Goal: Task Accomplishment & Management: Use online tool/utility

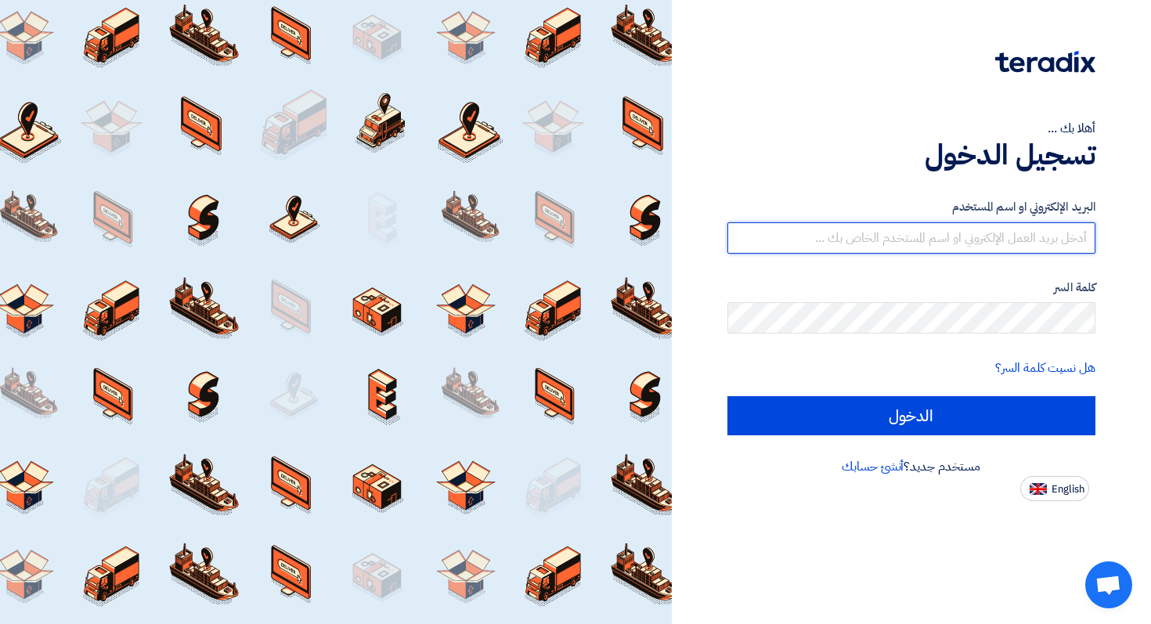
click at [923, 236] on input "text" at bounding box center [911, 237] width 369 height 31
paste input "[EMAIL_ADDRESS][DOMAIN_NAME]"
type input "[EMAIL_ADDRESS][DOMAIN_NAME]"
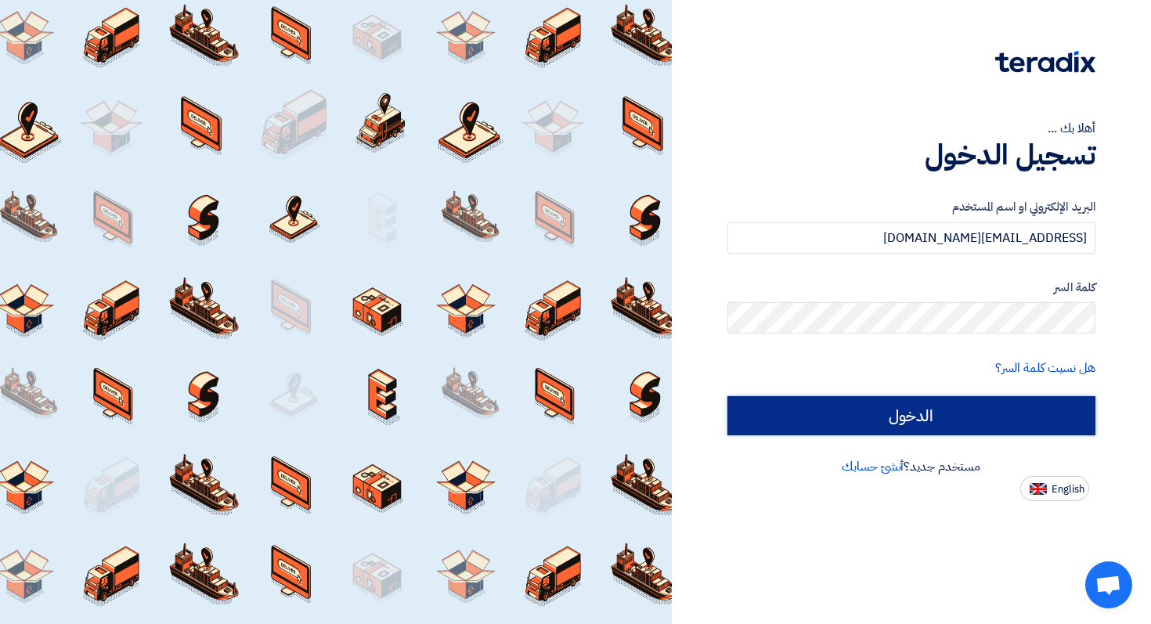
click at [1027, 406] on input "الدخول" at bounding box center [911, 415] width 369 height 39
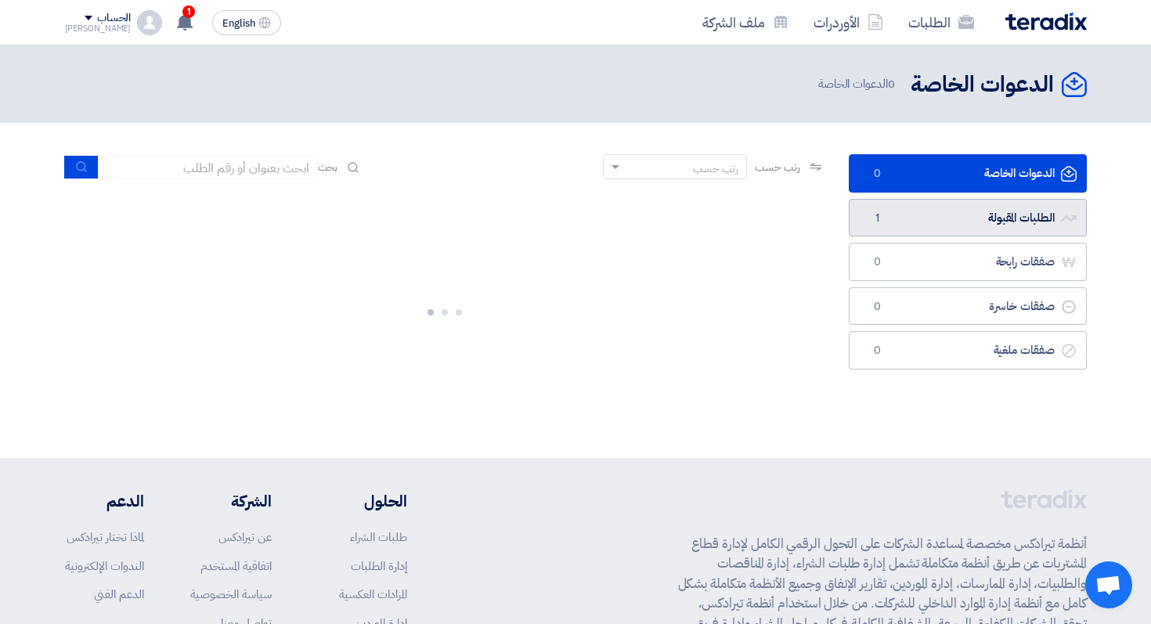
click at [969, 203] on link "الطلبات المقبولة الطلبات المقبولة 1" at bounding box center [968, 218] width 238 height 38
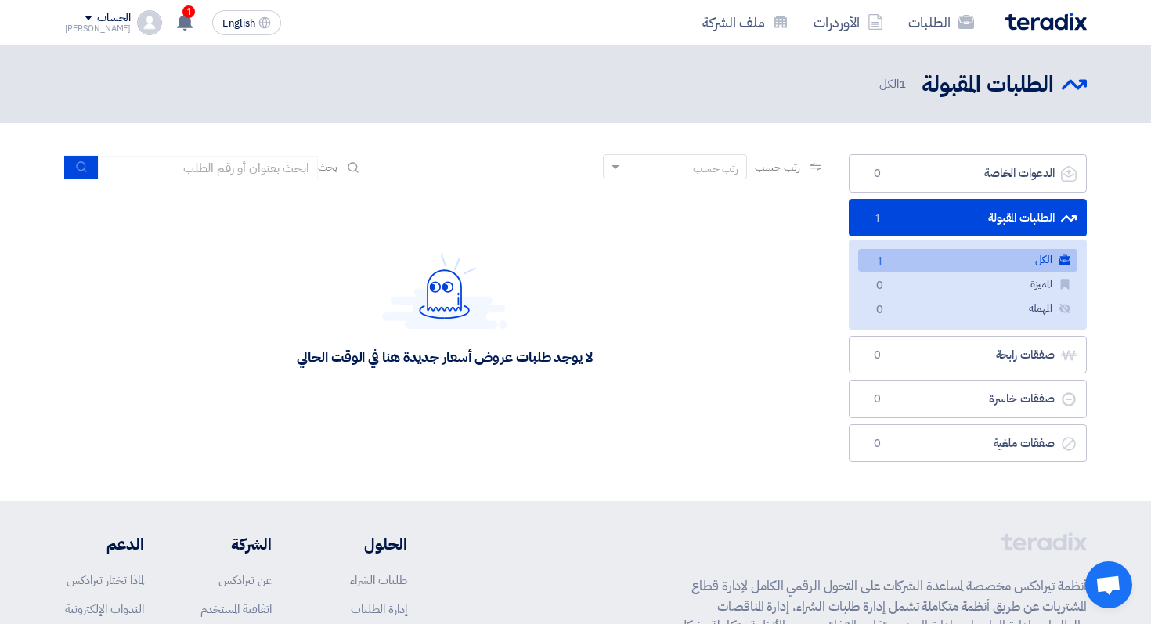
click at [984, 262] on link "الكل الكل 1" at bounding box center [967, 260] width 219 height 23
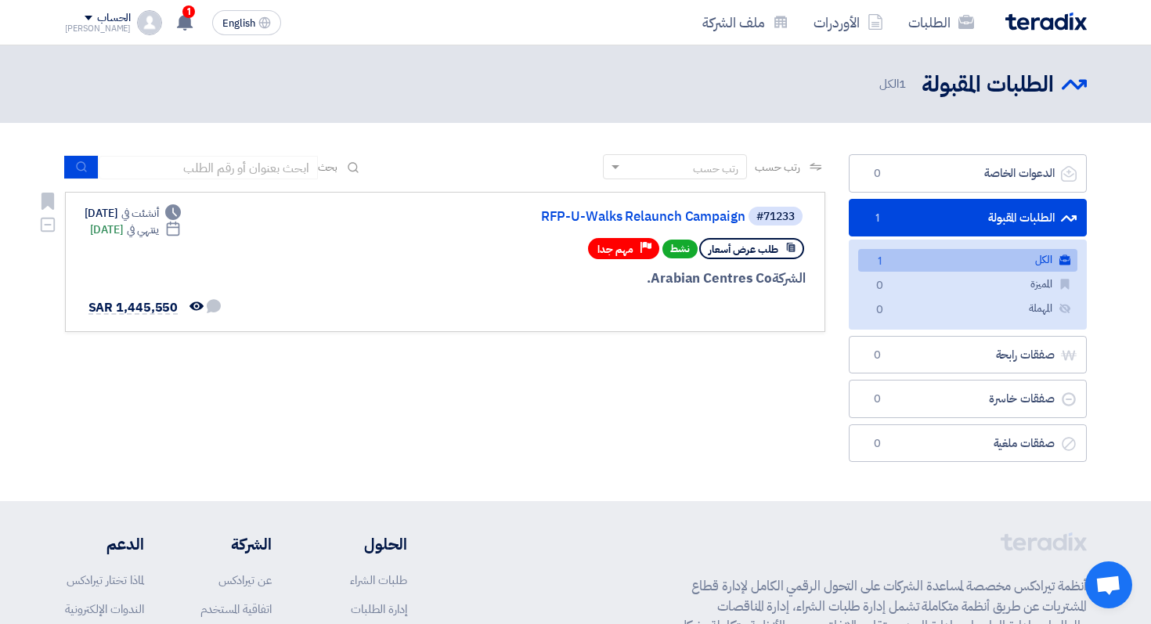
click at [277, 262] on div "#71233 RFP-U-Walks Relaunch Campaign طلب عرض أسعار نشط Priority مهم جدا الشركة …" at bounding box center [445, 262] width 721 height 114
click at [622, 213] on link "RFP-U-Walks Relaunch Campaign" at bounding box center [588, 217] width 313 height 14
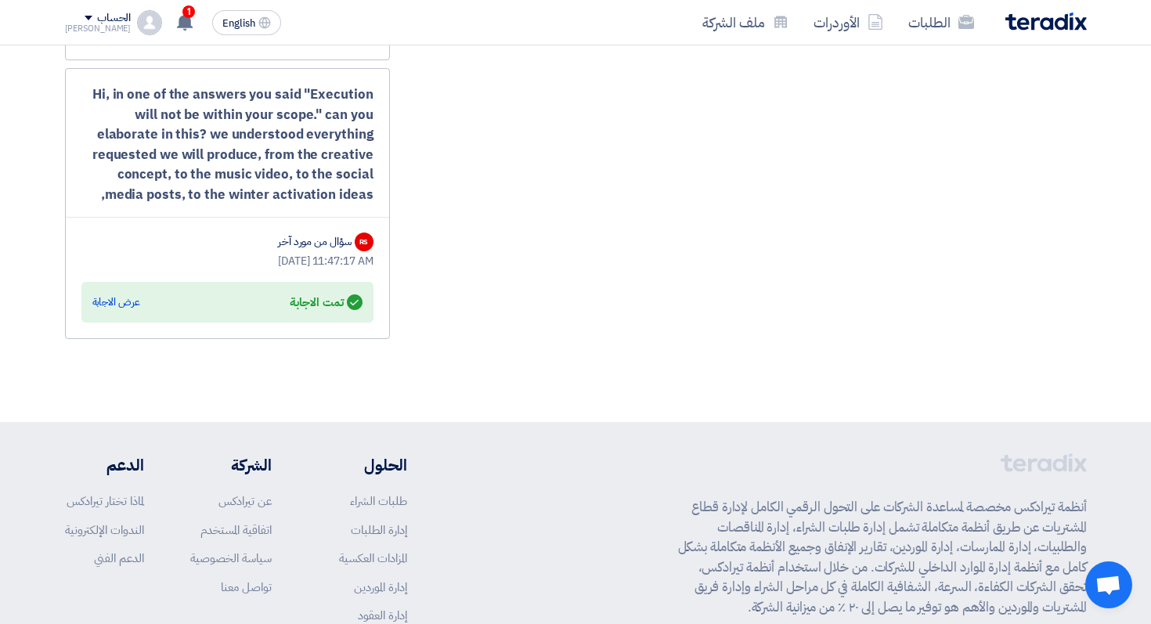
scroll to position [3168, 0]
click at [110, 302] on div "عرض الاجابة" at bounding box center [116, 303] width 48 height 16
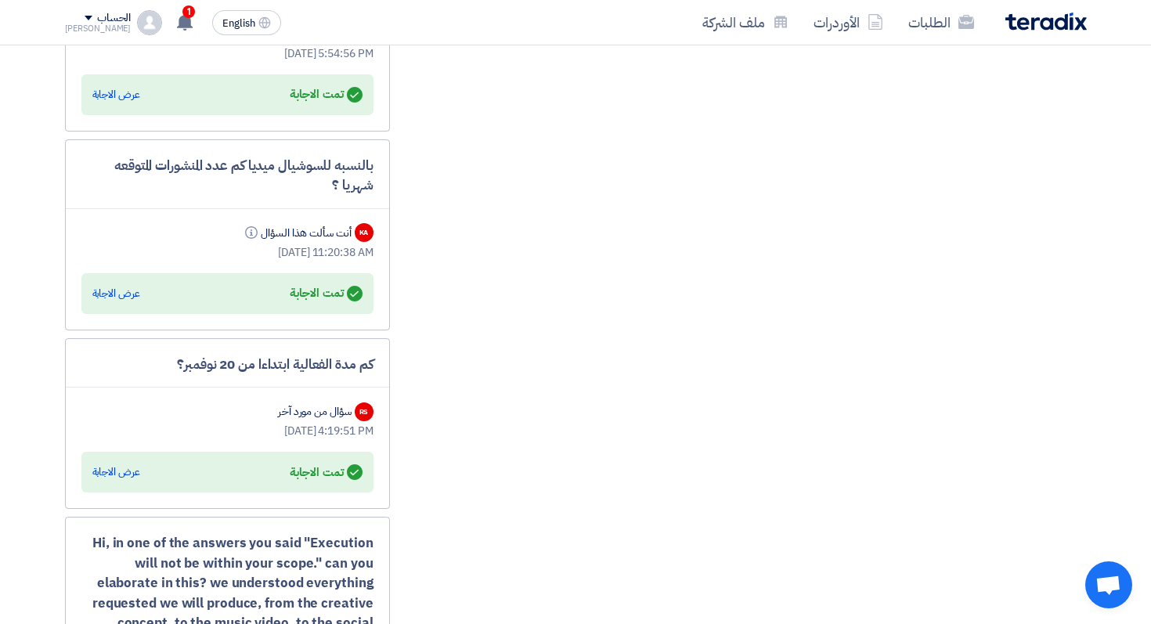
scroll to position [2721, 0]
click at [112, 286] on div "عرض الاجابة" at bounding box center [116, 293] width 48 height 16
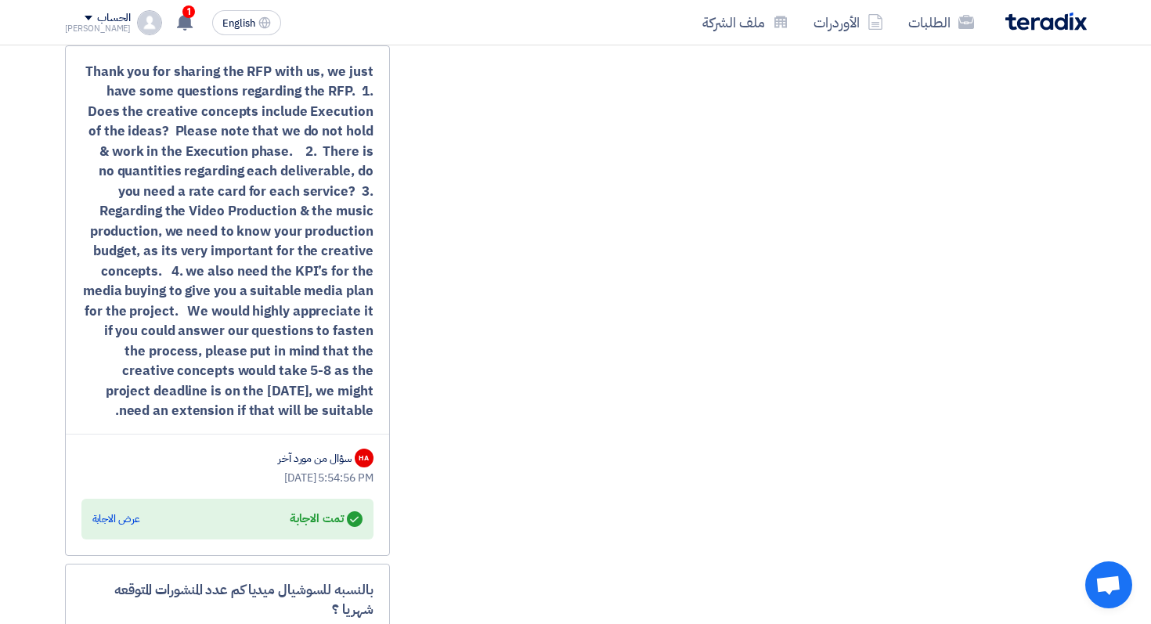
scroll to position [2297, 0]
click at [114, 509] on div "Answered تمت الاجابة عرض الاجابة" at bounding box center [227, 518] width 270 height 22
click at [118, 525] on div "Answered تمت الاجابة عرض الاجابة" at bounding box center [227, 518] width 270 height 22
click at [107, 512] on div "عرض الاجابة" at bounding box center [116, 519] width 48 height 16
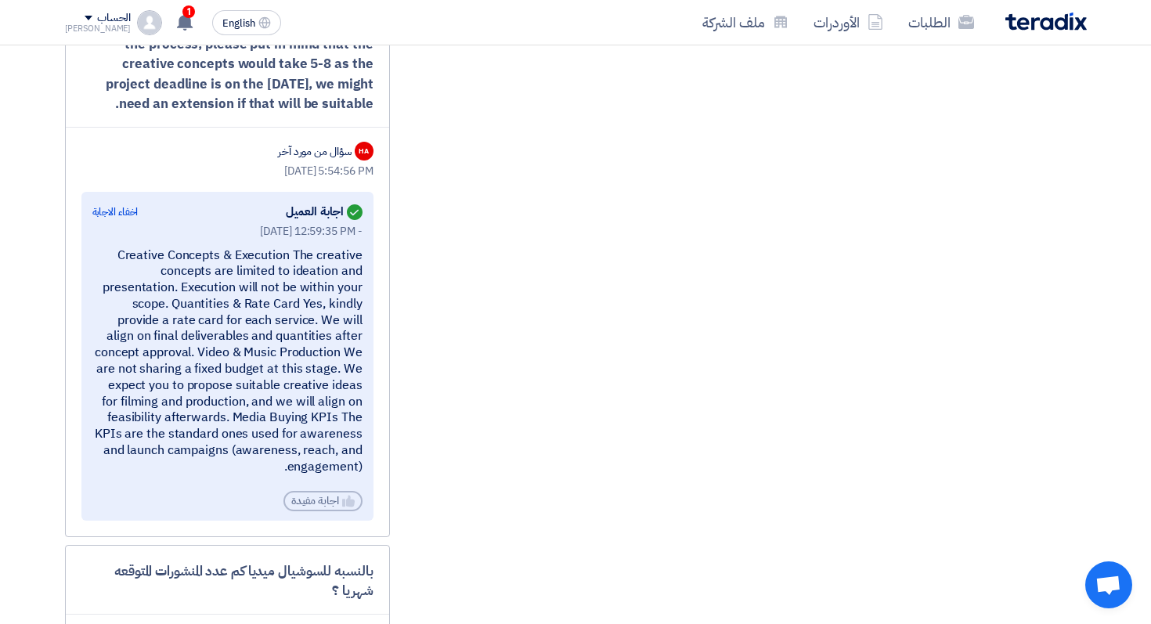
scroll to position [2604, 0]
